Goal: Book appointment/travel/reservation

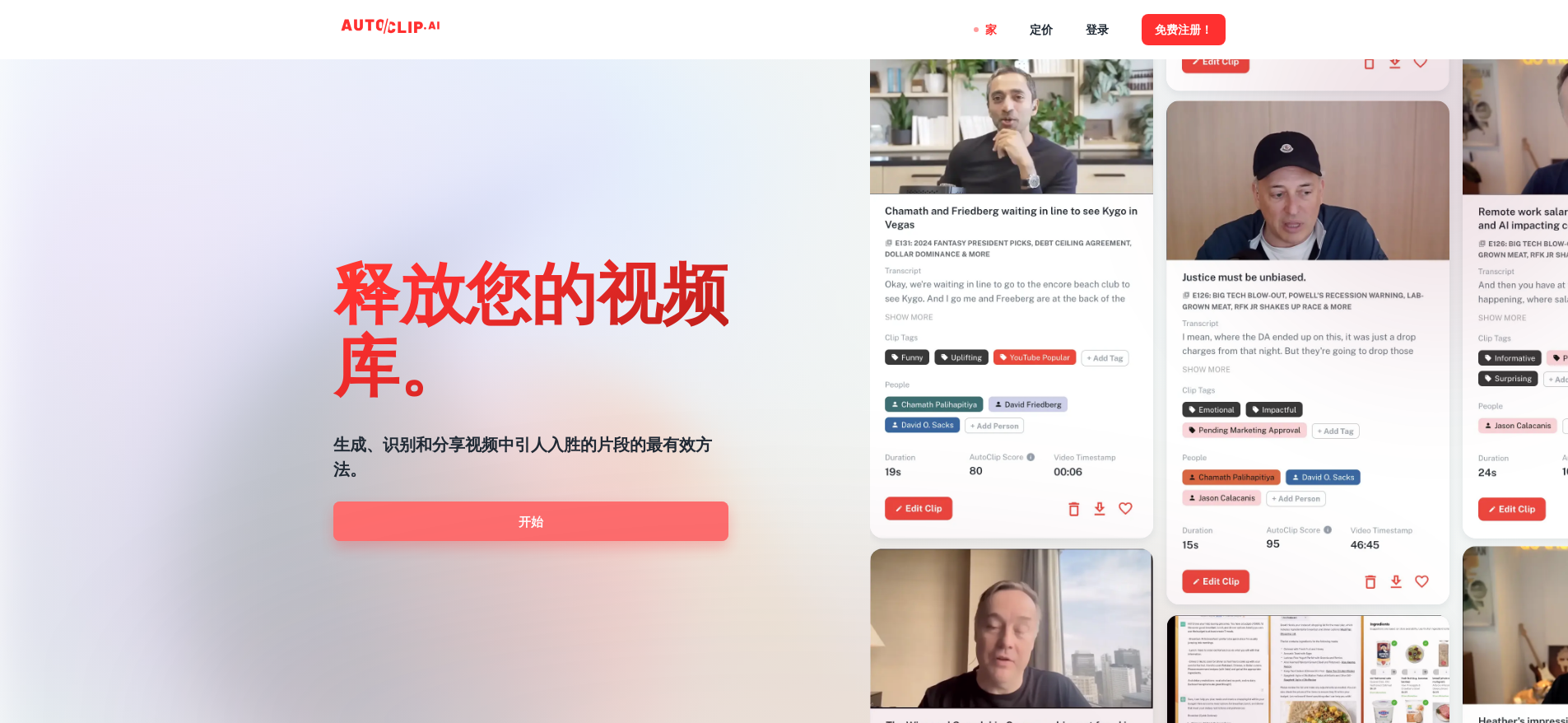
click at [581, 517] on link "开始" at bounding box center [530, 520] width 395 height 40
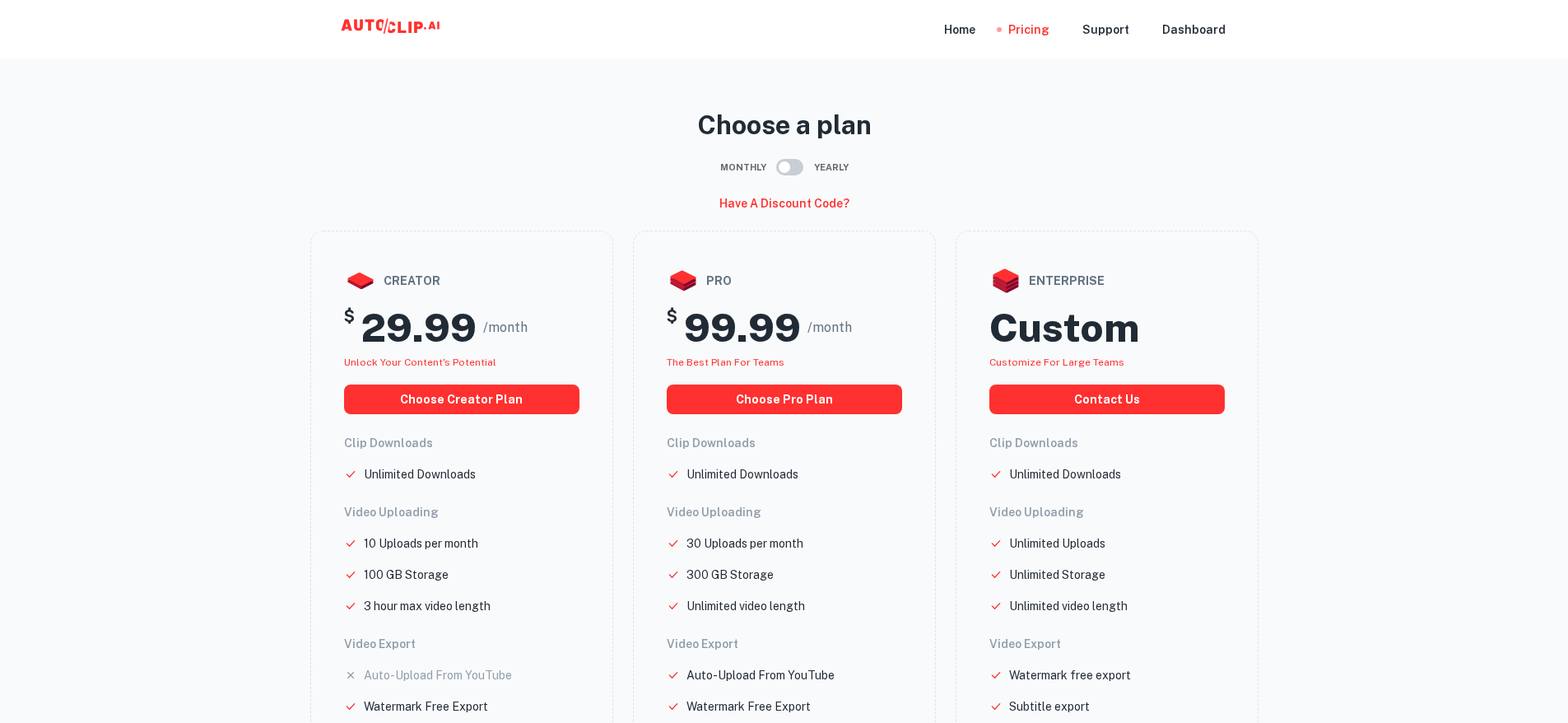
click at [389, 31] on icon at bounding box center [391, 27] width 7 height 12
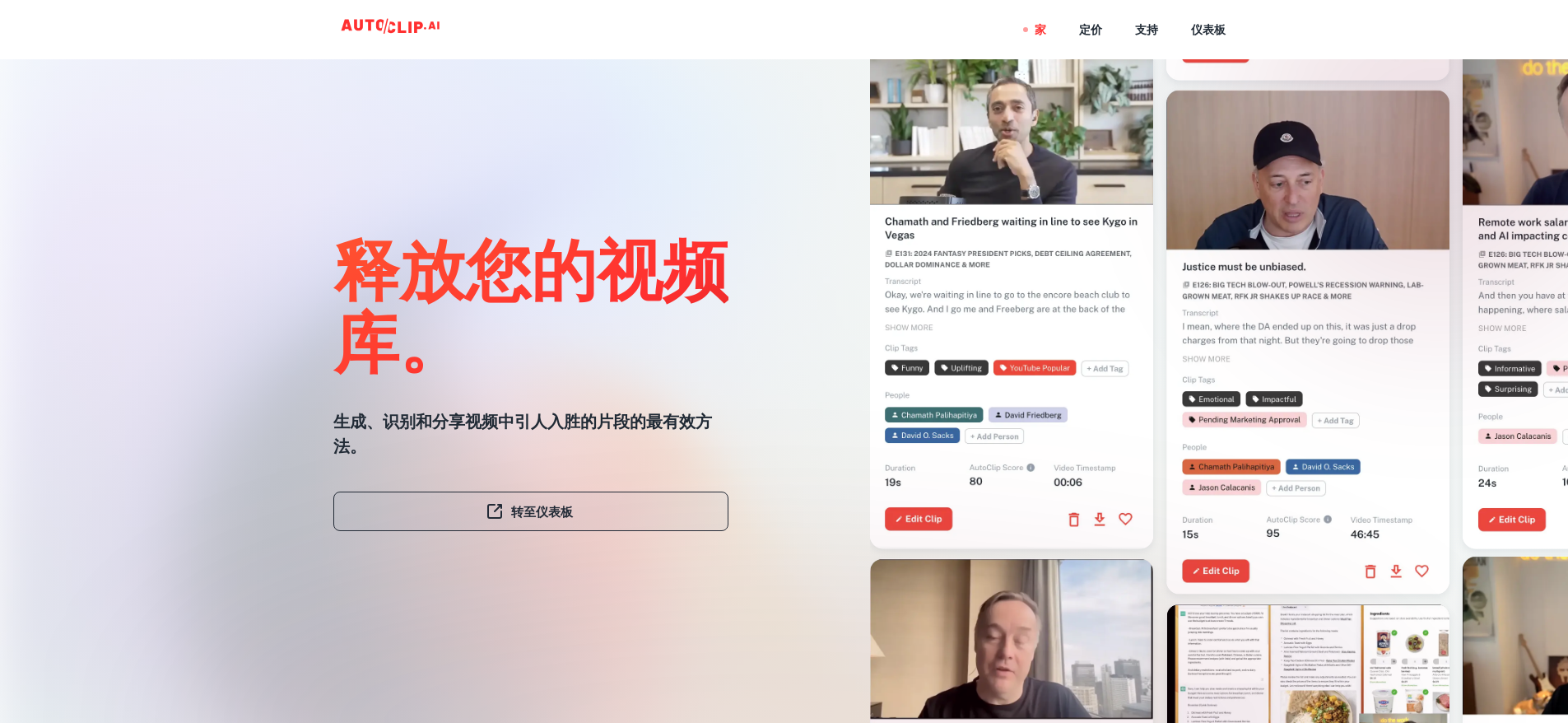
click at [550, 519] on font "转至仪表板" at bounding box center [541, 511] width 62 height 22
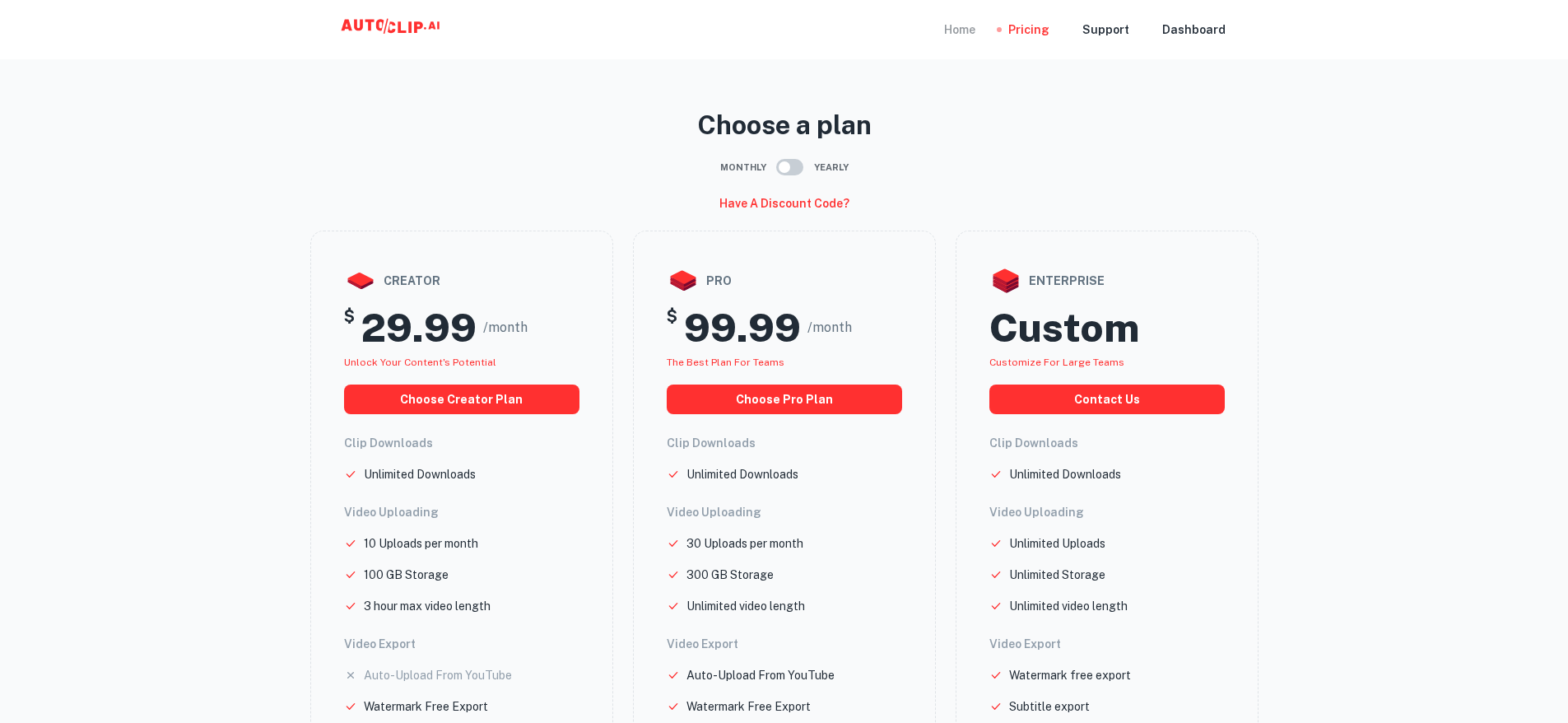
click at [970, 29] on div "Home" at bounding box center [959, 29] width 31 height 59
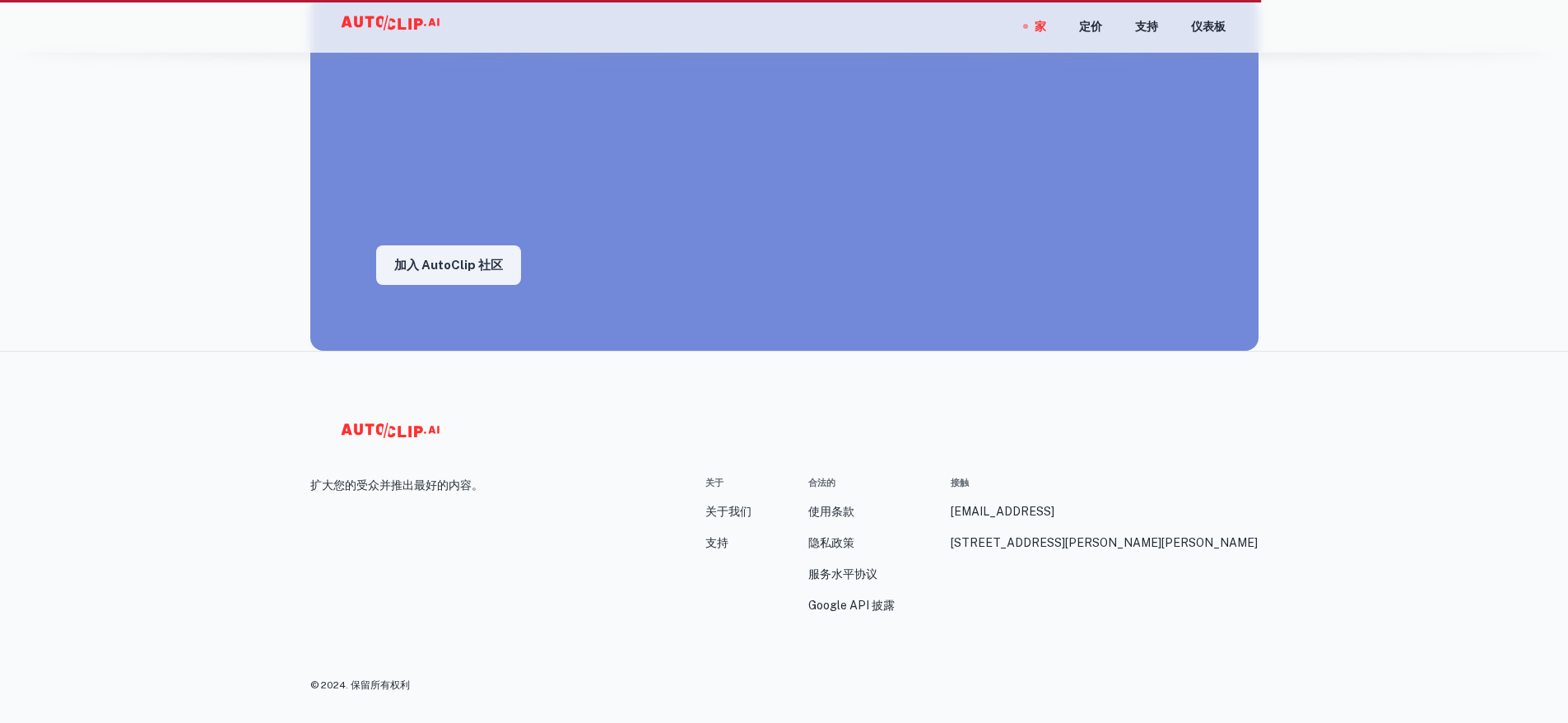
scroll to position [2571, 0]
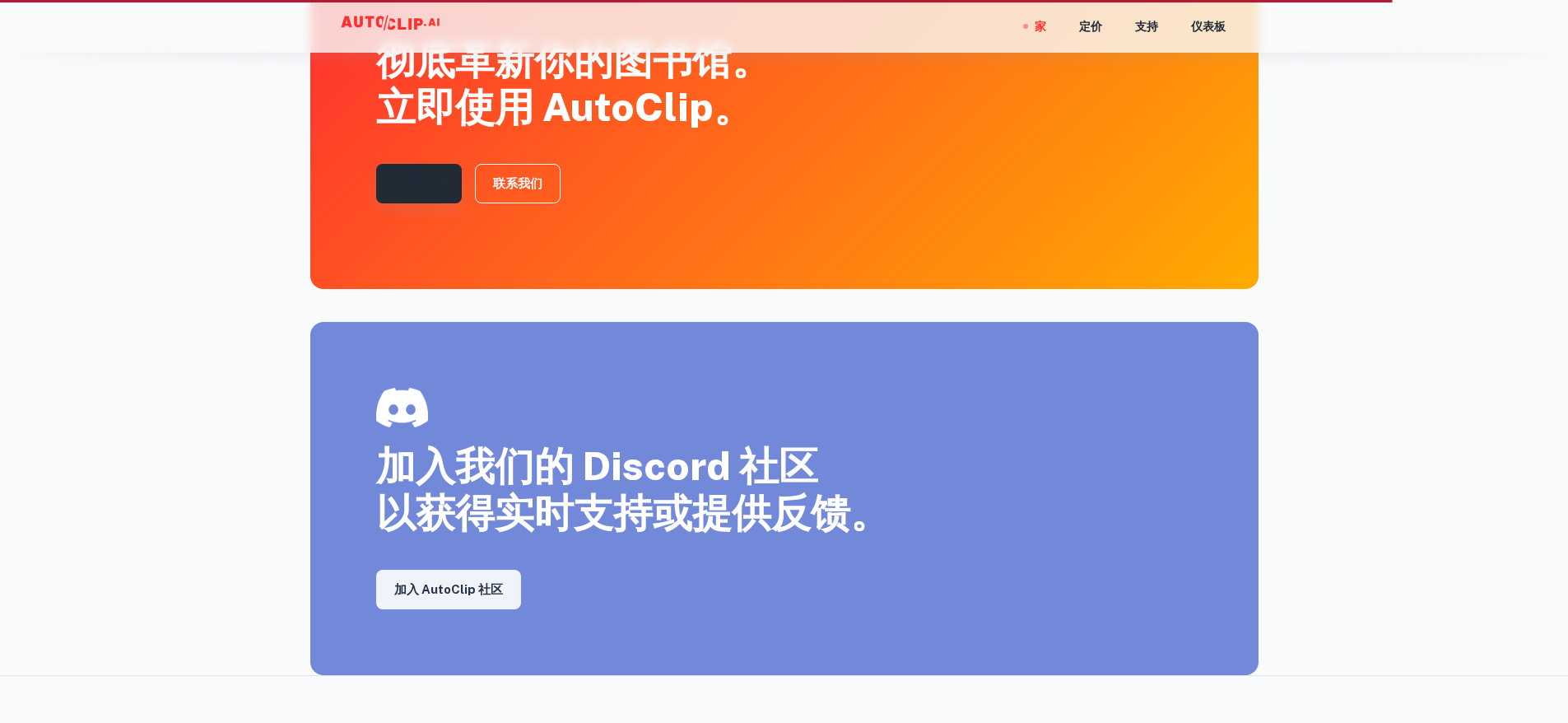
click at [419, 176] on font "安排演示" at bounding box center [419, 182] width 50 height 14
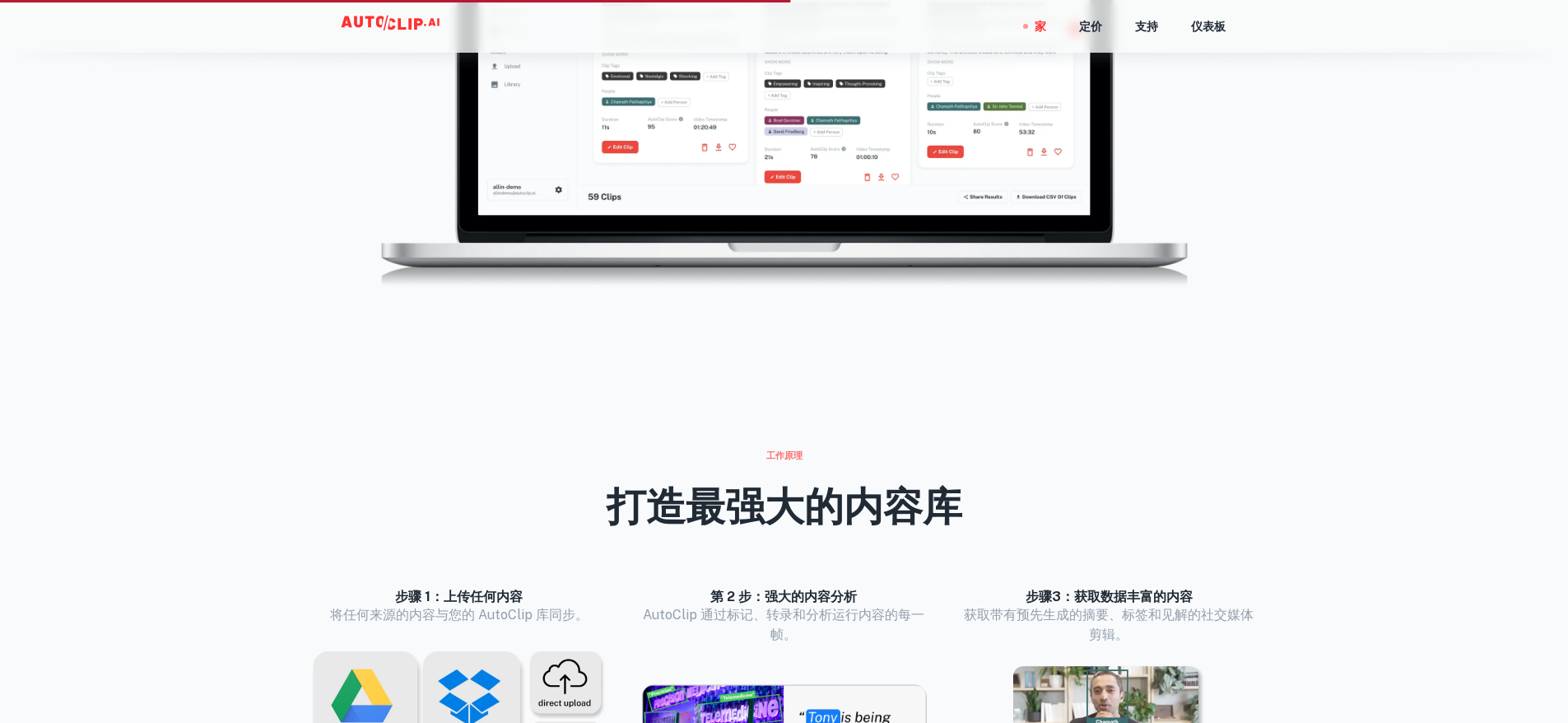
scroll to position [1235, 0]
